Goal: Task Accomplishment & Management: Manage account settings

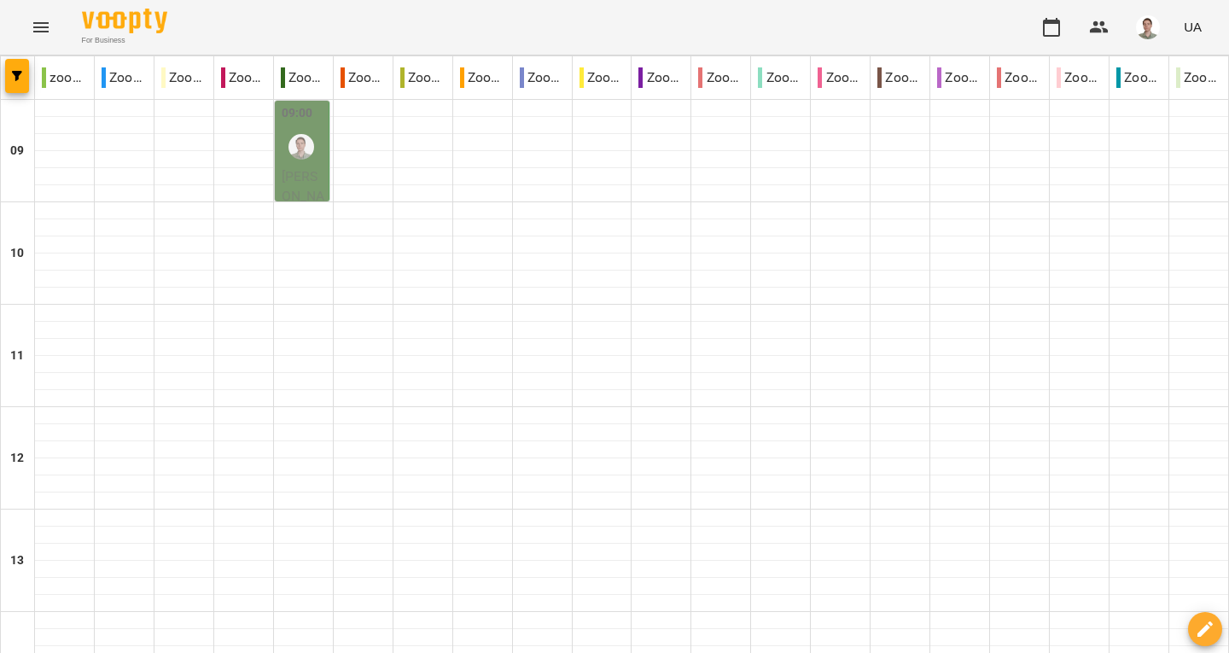
click at [295, 172] on span "[PERSON_NAME]" at bounding box center [304, 196] width 44 height 56
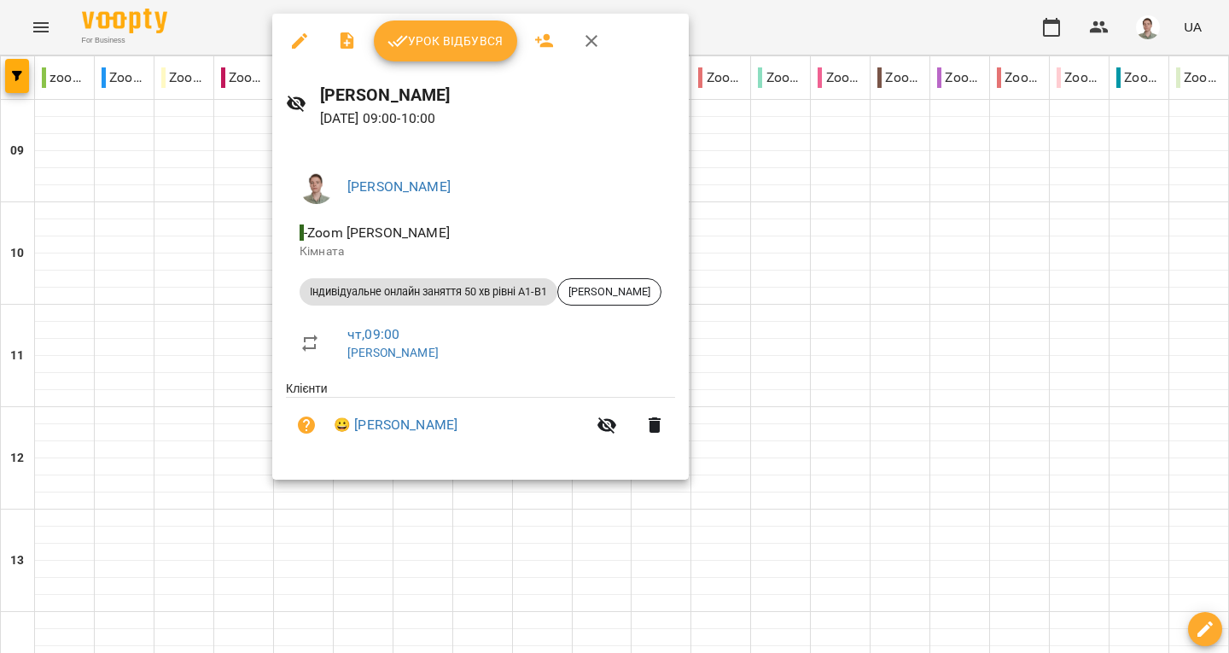
click at [442, 49] on span "Урок відбувся" at bounding box center [445, 41] width 116 height 20
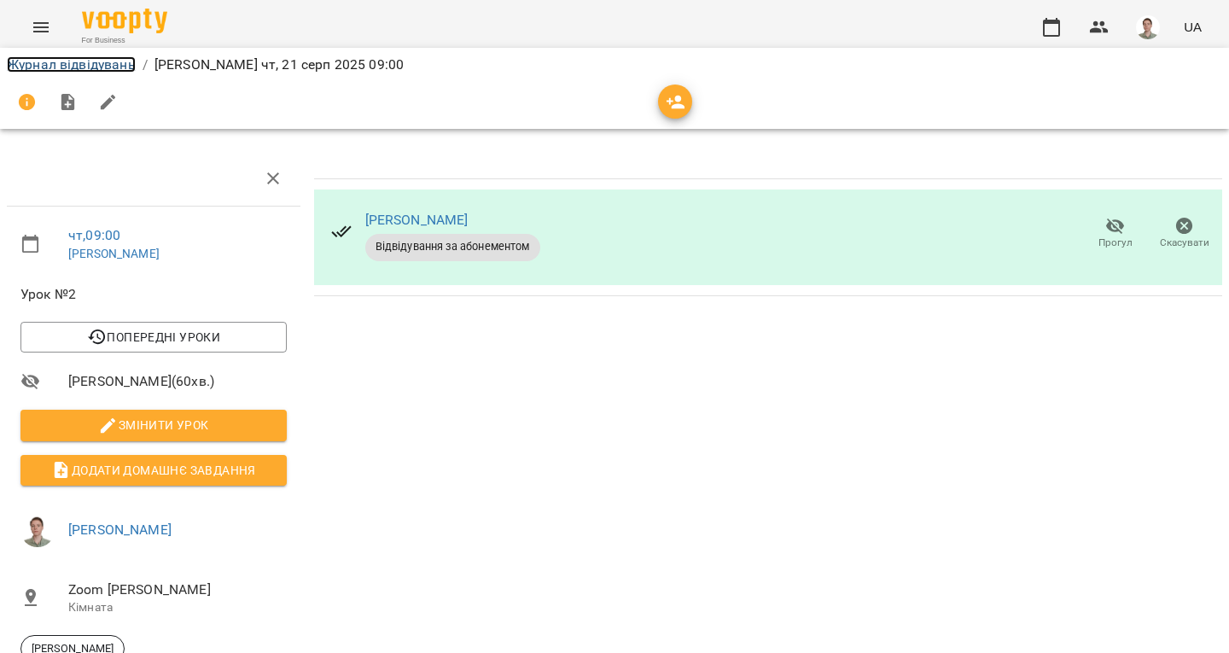
click at [61, 66] on link "Журнал відвідувань" at bounding box center [71, 64] width 129 height 16
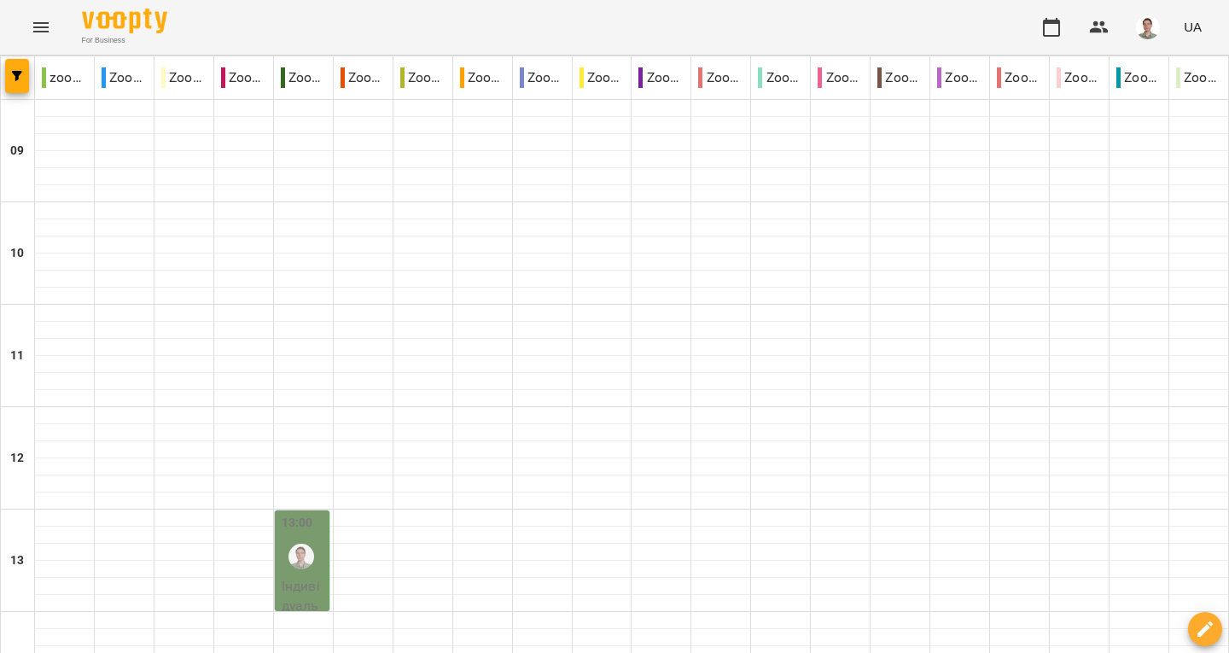
scroll to position [341, 0]
click at [313, 537] on div at bounding box center [301, 556] width 39 height 39
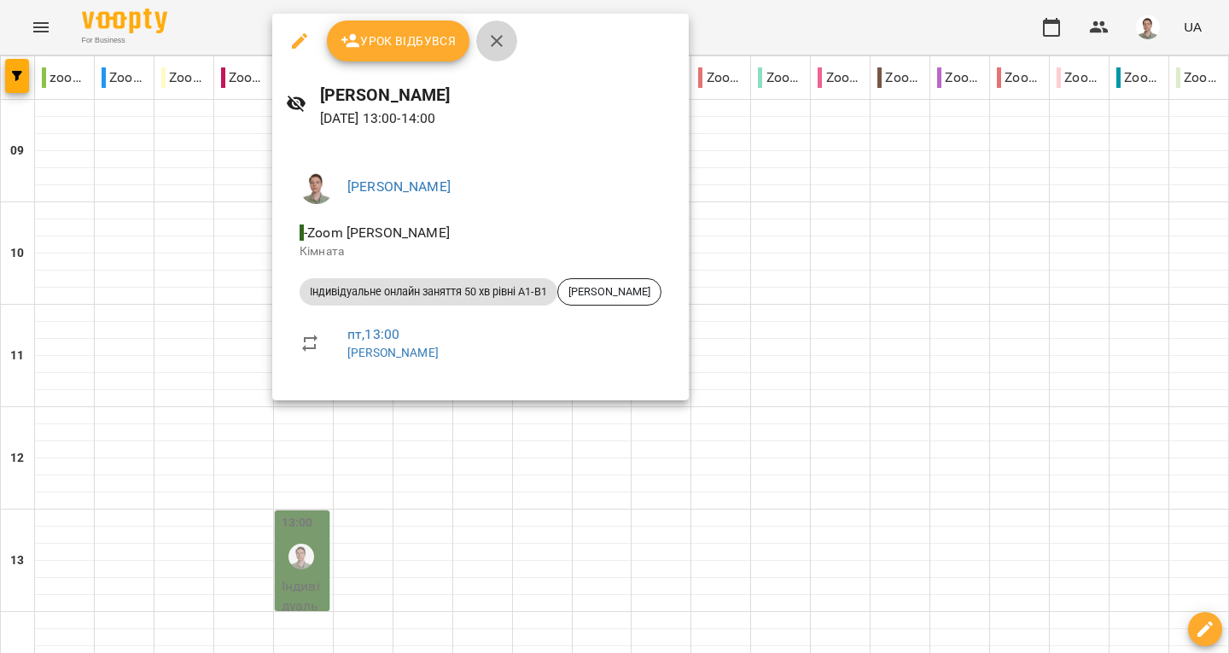
click at [495, 42] on icon "button" at bounding box center [497, 41] width 12 height 12
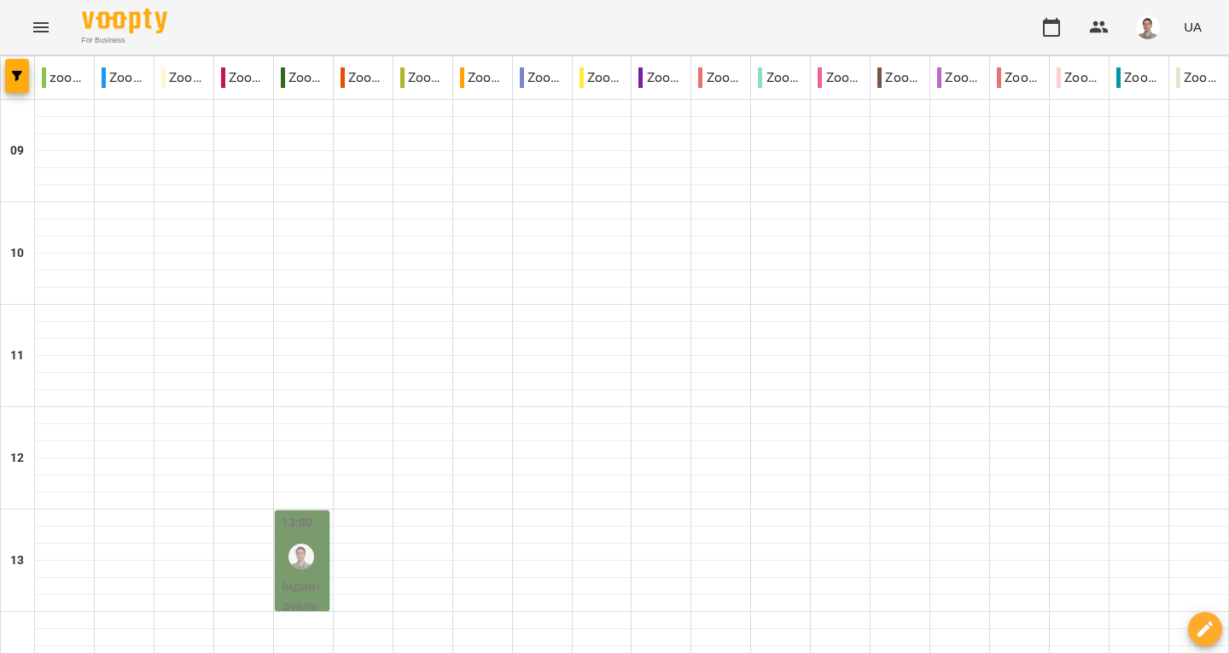
scroll to position [854, 0]
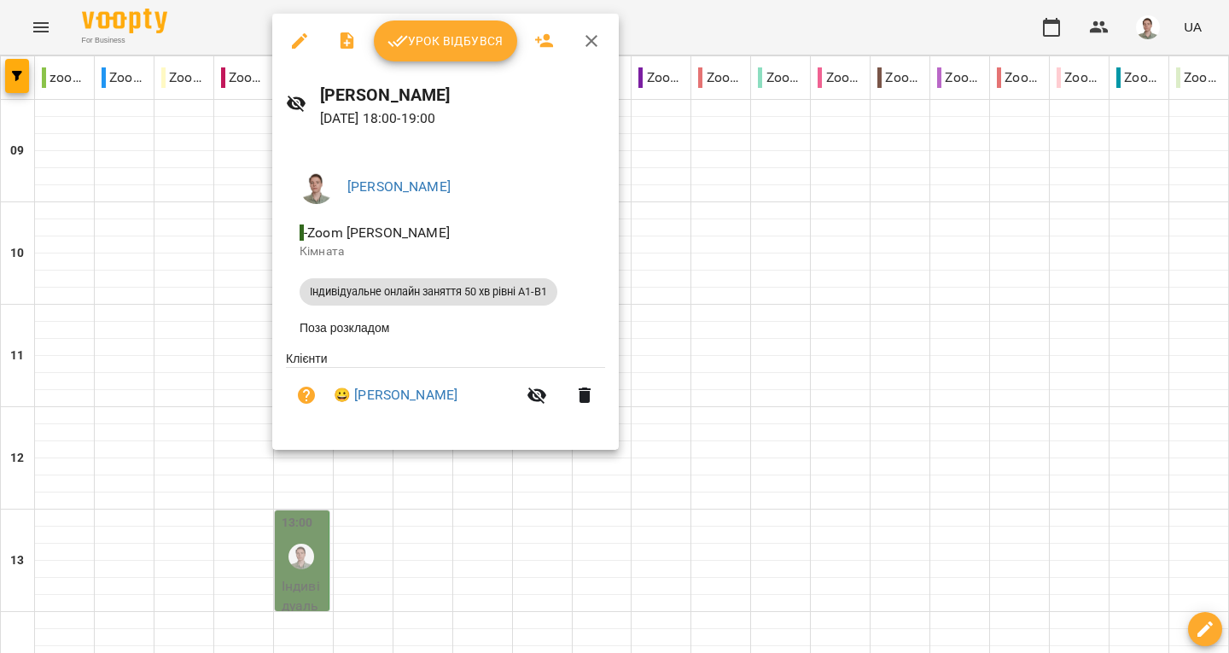
click at [591, 47] on icon "button" at bounding box center [591, 41] width 20 height 20
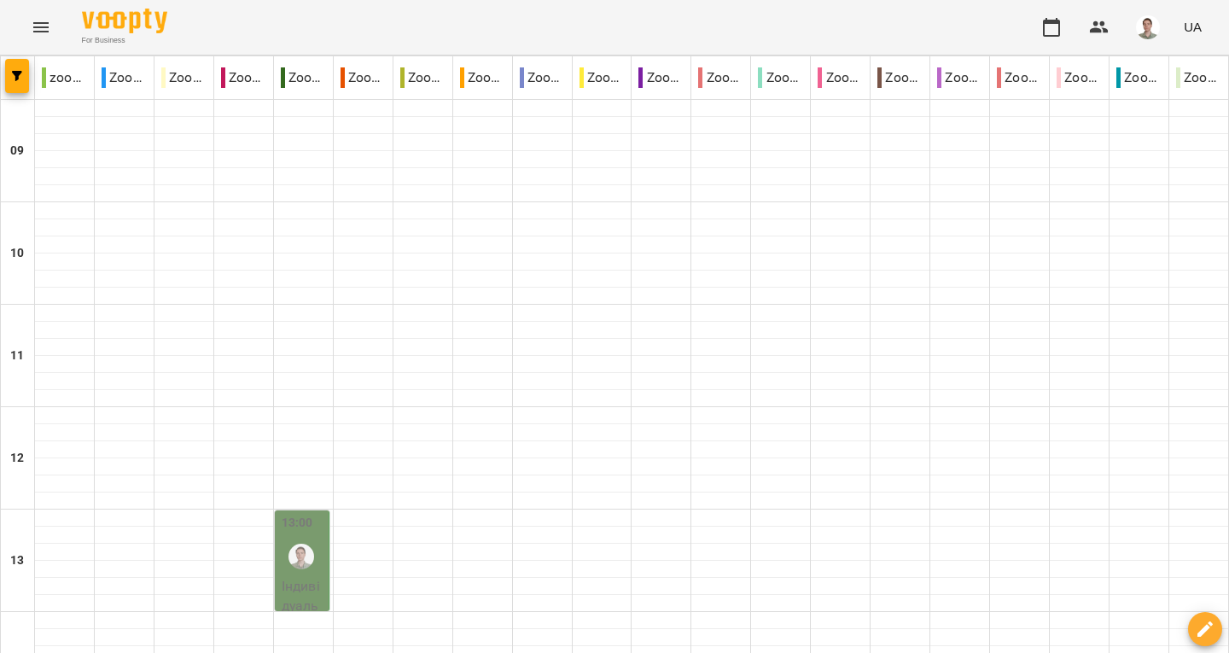
scroll to position [939, 0]
